Goal: Transaction & Acquisition: Purchase product/service

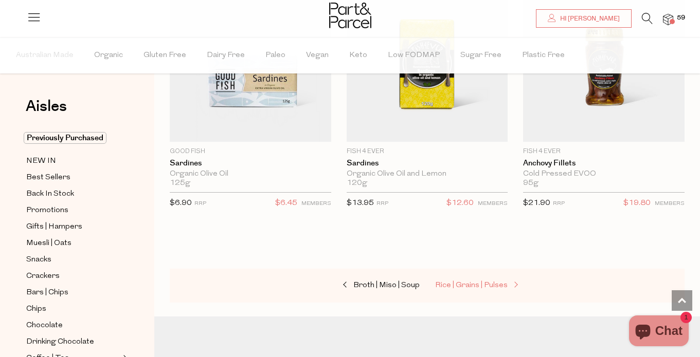
click at [473, 282] on span "Rice | Grains | Pulses" at bounding box center [471, 286] width 73 height 8
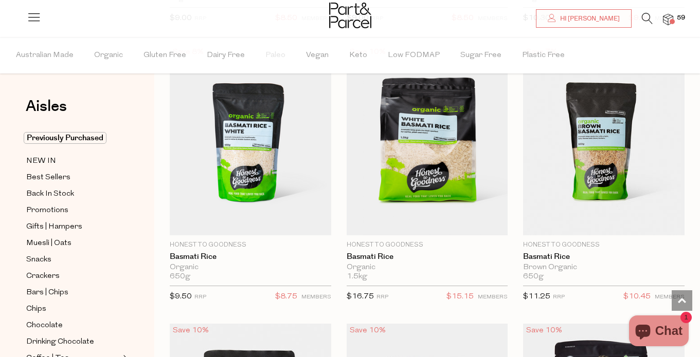
scroll to position [949, 0]
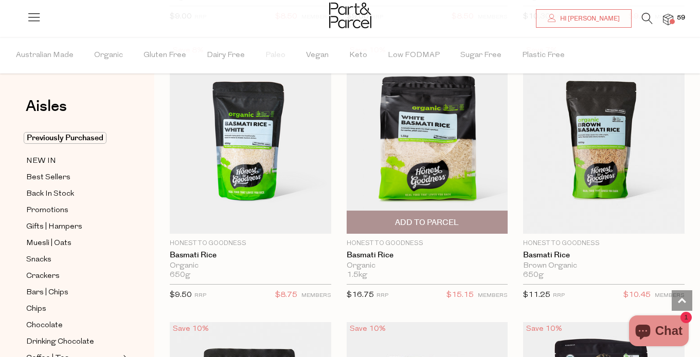
click at [463, 221] on span "Add To Parcel" at bounding box center [427, 222] width 155 height 22
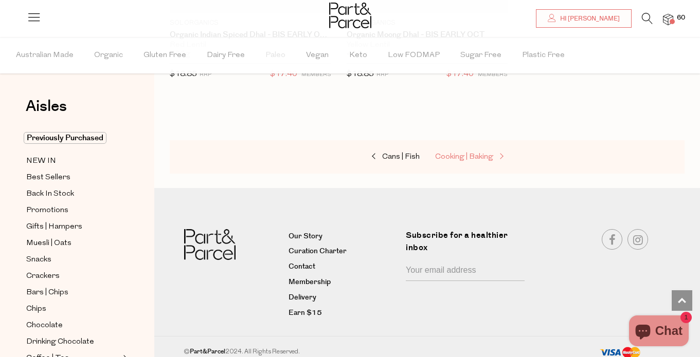
scroll to position [3678, 0]
click at [472, 154] on span "Cooking | Baking" at bounding box center [464, 158] width 58 height 8
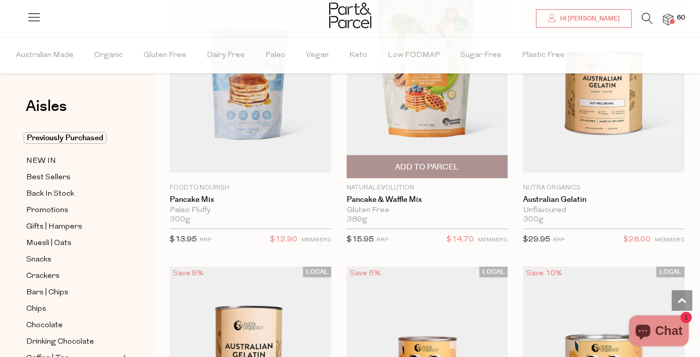
scroll to position [1274, 0]
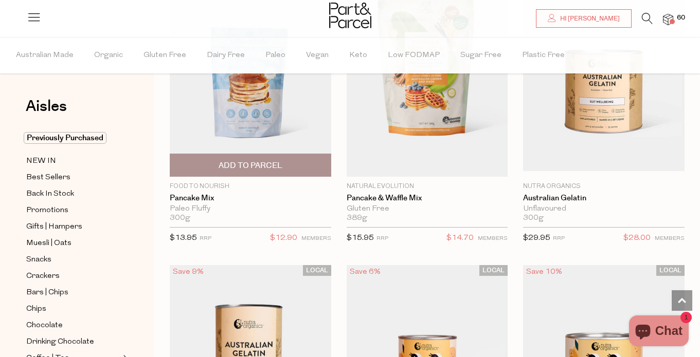
click at [236, 111] on img at bounding box center [250, 76] width 161 height 190
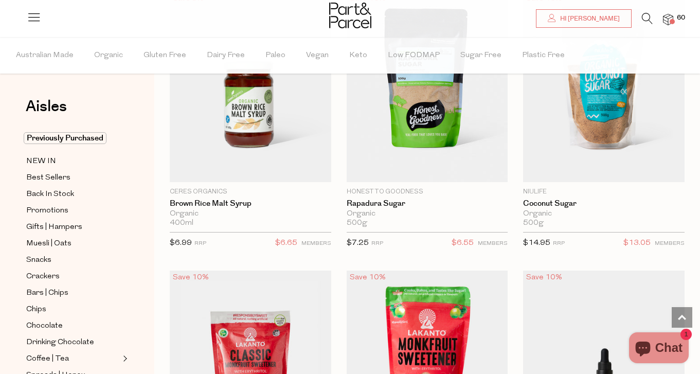
scroll to position [4168, 0]
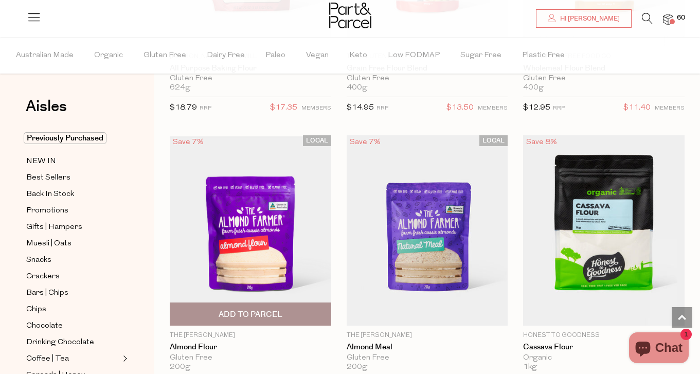
scroll to position [5527, 0]
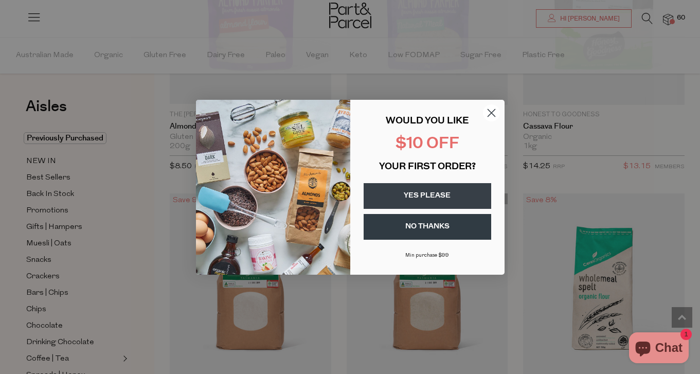
click at [494, 115] on icon "Close dialog" at bounding box center [490, 112] width 7 height 7
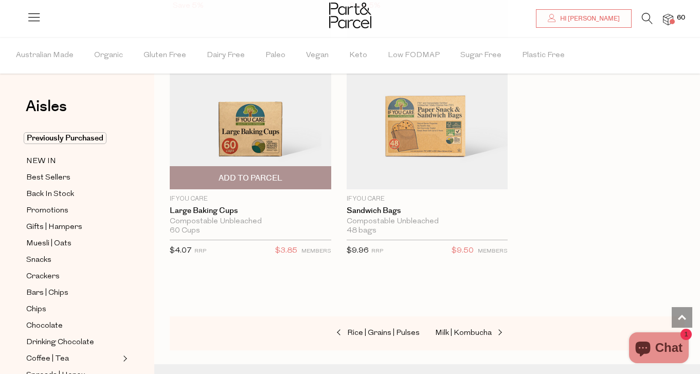
scroll to position [7953, 0]
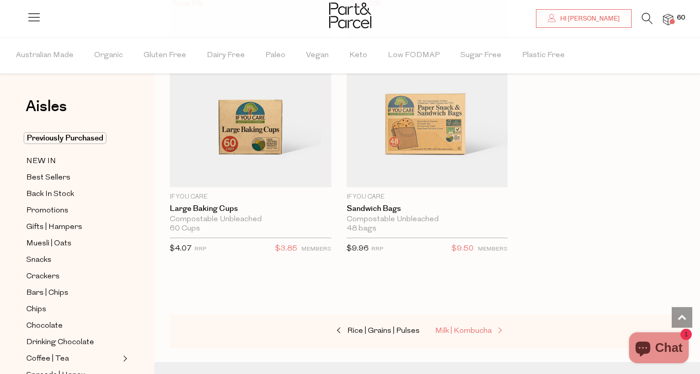
click at [480, 324] on link "Milk | Kombucha" at bounding box center [486, 330] width 103 height 13
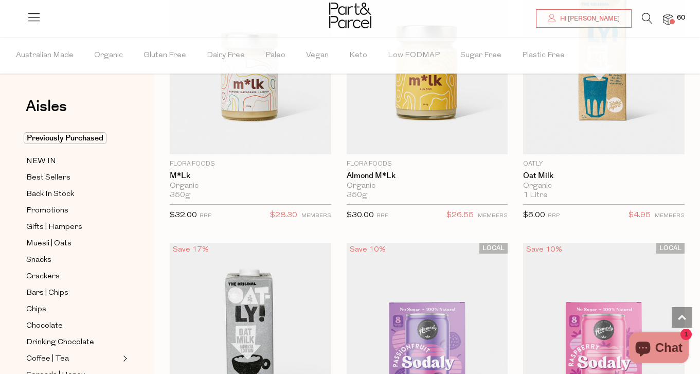
scroll to position [1610, 0]
